Goal: Transaction & Acquisition: Register for event/course

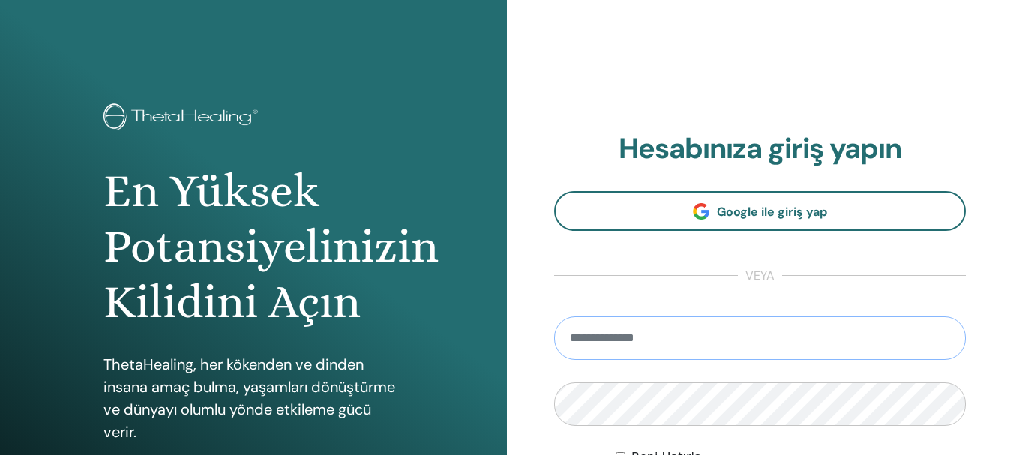
type input "**********"
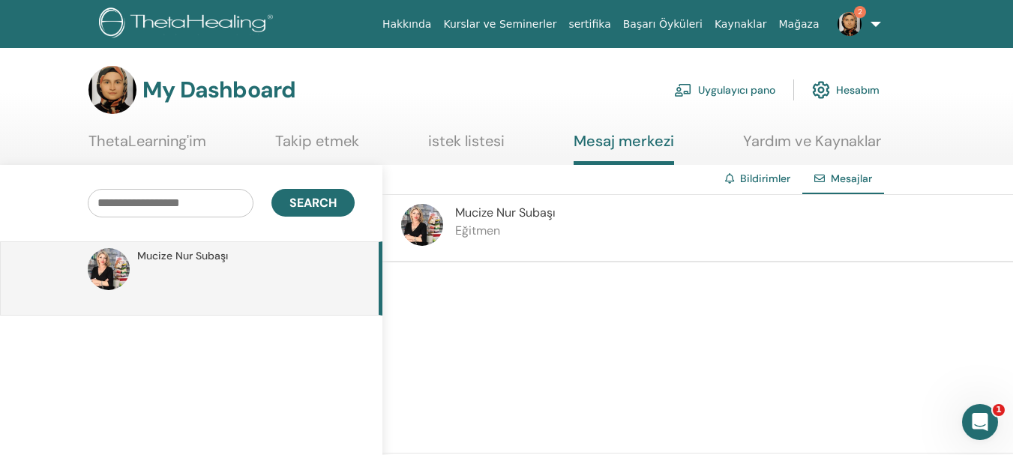
click at [193, 233] on div "Search" at bounding box center [191, 203] width 405 height 77
click at [188, 281] on p at bounding box center [246, 286] width 218 height 45
click at [104, 142] on link "ThetaLearning'im" at bounding box center [148, 146] width 118 height 29
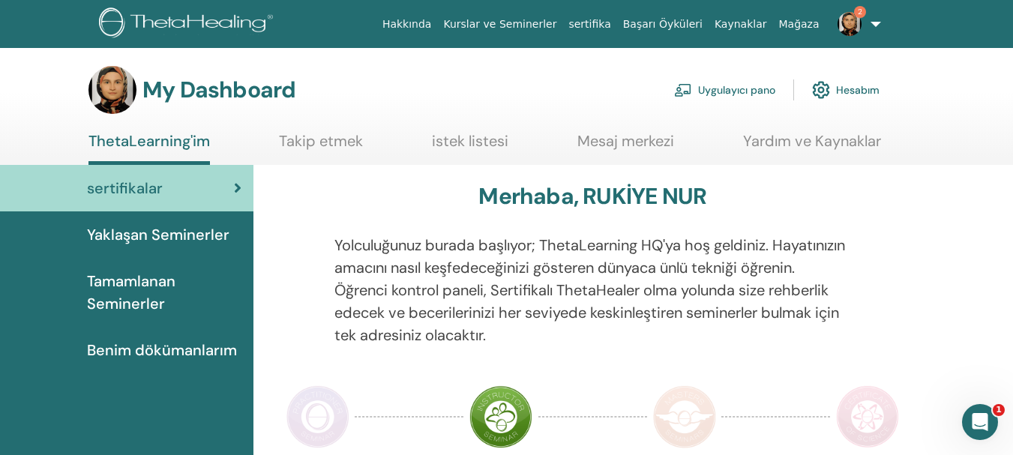
click at [846, 18] on img at bounding box center [850, 24] width 24 height 24
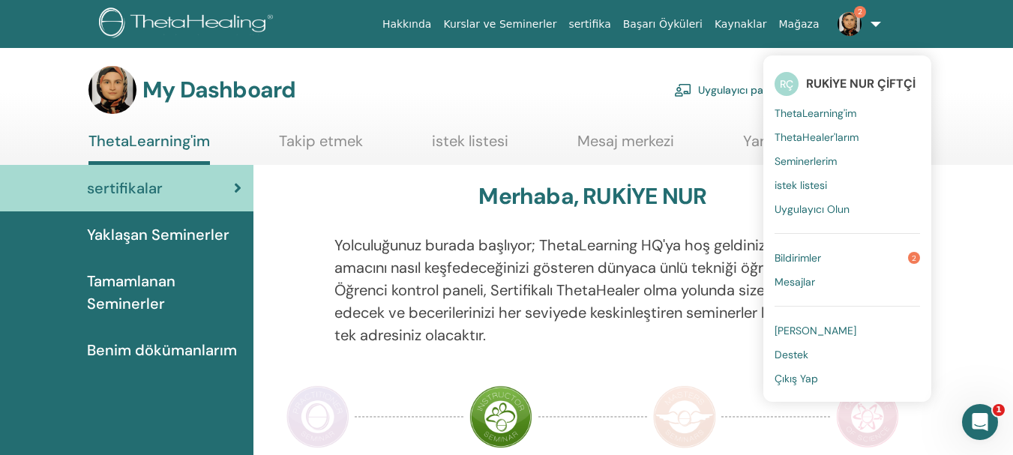
click at [847, 254] on link "Bildirimler 2" at bounding box center [848, 258] width 146 height 24
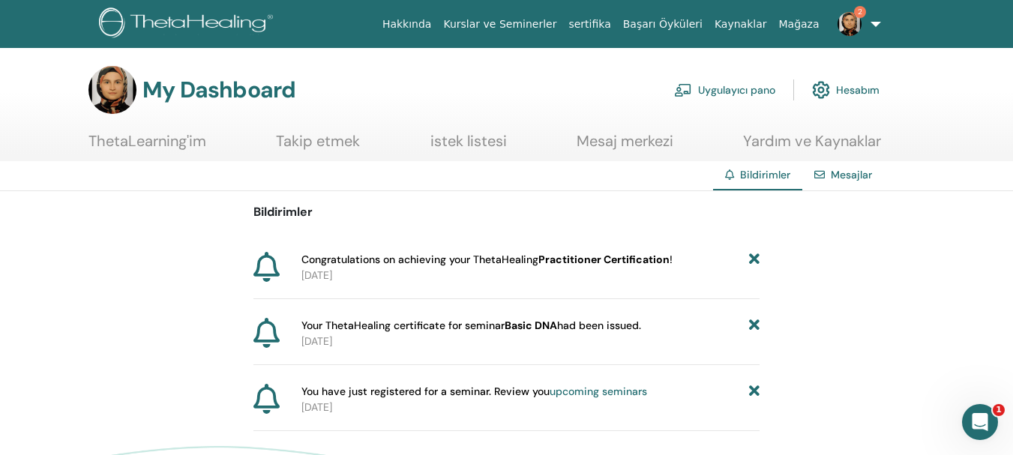
click at [167, 133] on link "ThetaLearning'im" at bounding box center [148, 146] width 118 height 29
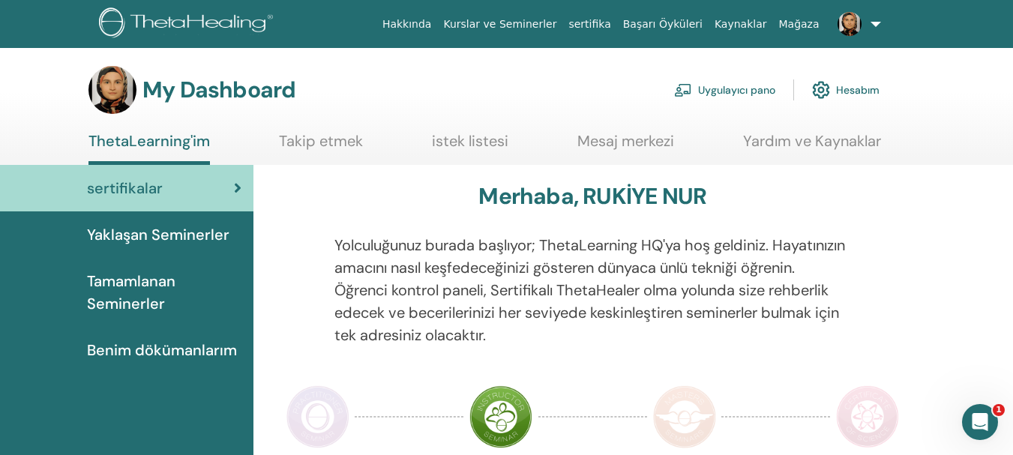
click at [138, 224] on span "Yaklaşan Seminerler" at bounding box center [158, 235] width 143 height 23
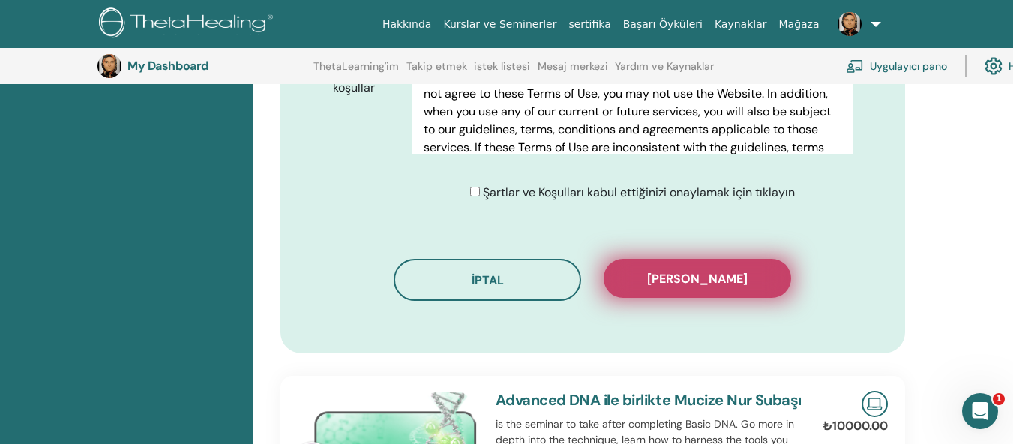
scroll to position [876, 0]
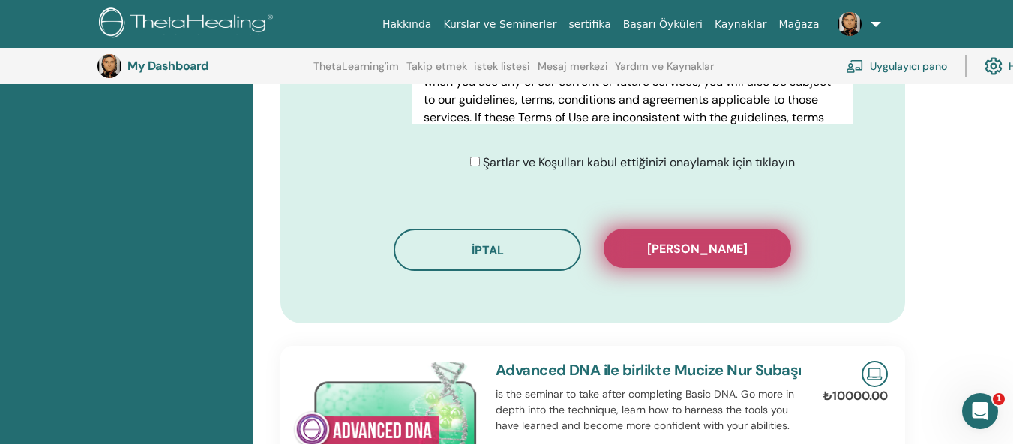
click at [684, 247] on span "Kaydı onayla" at bounding box center [697, 249] width 101 height 16
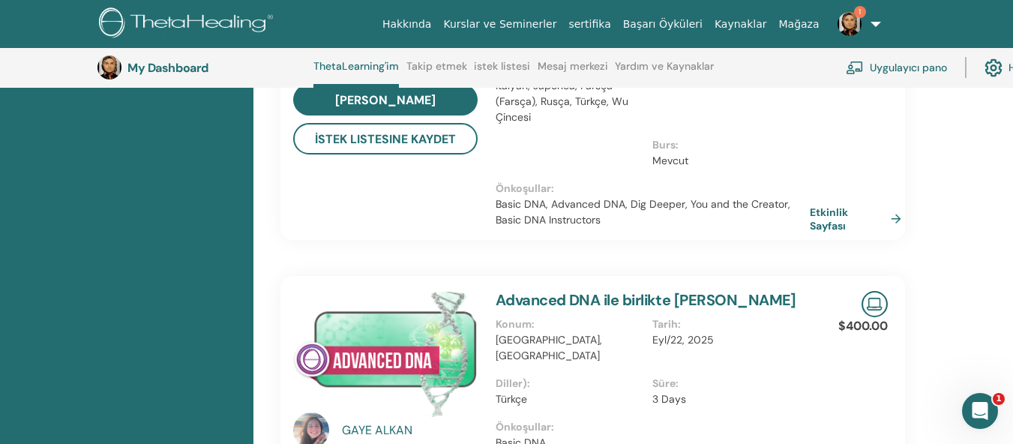
scroll to position [790, 0]
